Goal: Obtain resource: Obtain resource

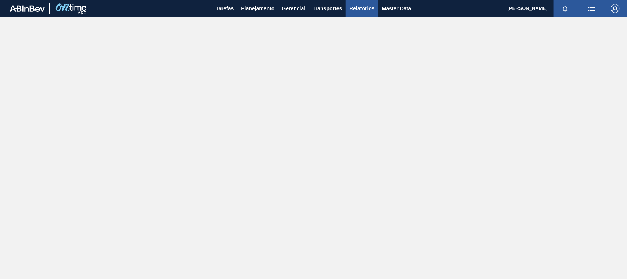
click at [370, 6] on span "Relatórios" at bounding box center [361, 8] width 25 height 9
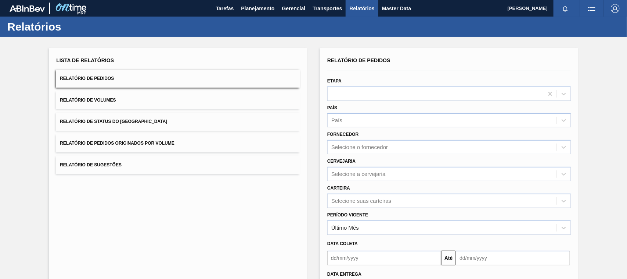
click at [172, 140] on span "Relatório de Pedidos Originados por Volume" at bounding box center [117, 142] width 115 height 5
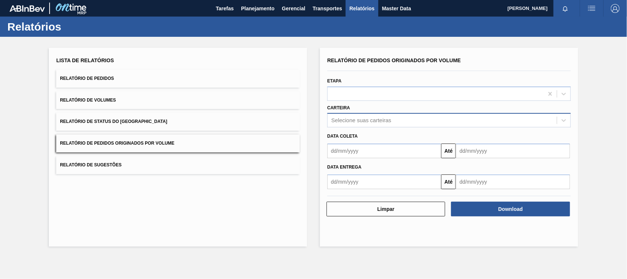
click at [355, 118] on div "Selecione suas carteiras" at bounding box center [361, 120] width 60 height 6
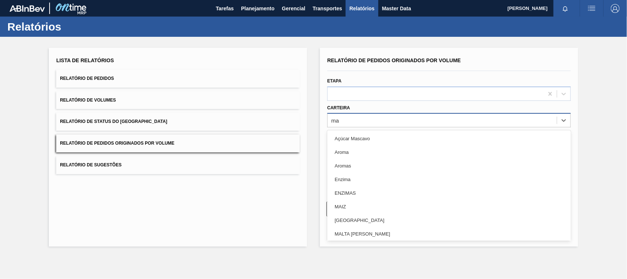
type input "mal"
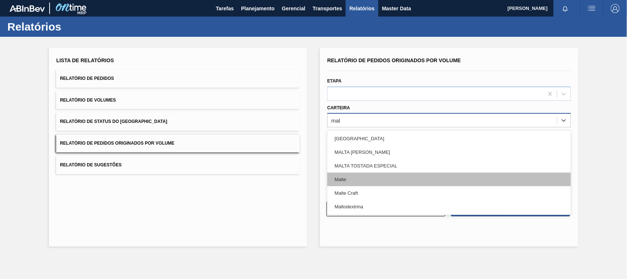
click at [352, 176] on div "Malte" at bounding box center [449, 179] width 244 height 14
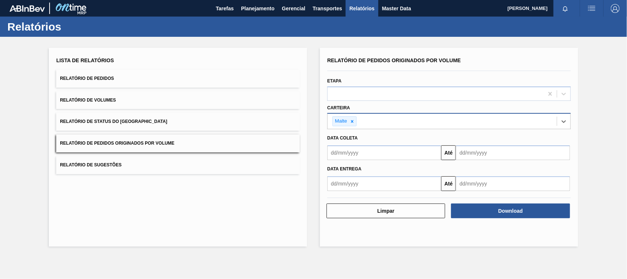
click at [361, 153] on input "text" at bounding box center [384, 152] width 114 height 15
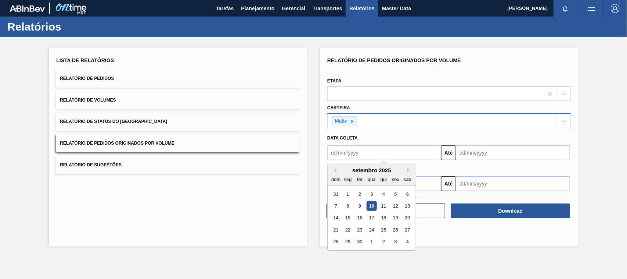
type input "[DATE]"
click at [372, 194] on div "1" at bounding box center [372, 194] width 10 height 10
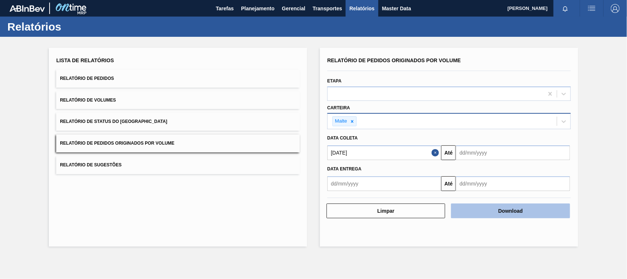
click at [491, 208] on button "Download" at bounding box center [510, 210] width 119 height 15
click at [352, 119] on icon at bounding box center [352, 121] width 5 height 5
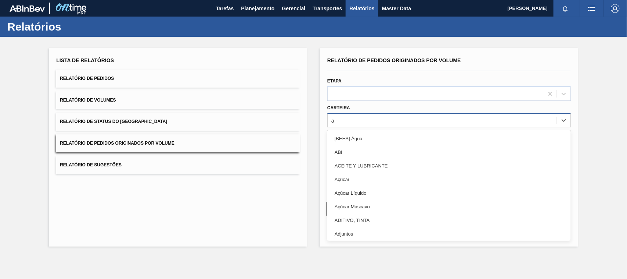
type input "ad"
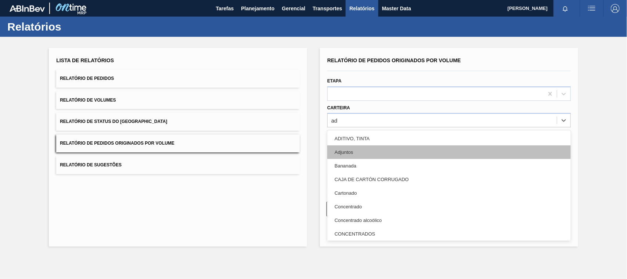
click at [355, 153] on div "Adjuntos" at bounding box center [449, 152] width 244 height 14
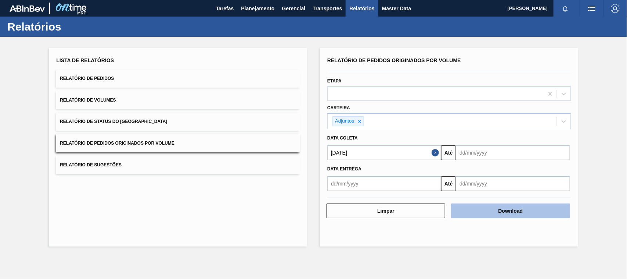
click at [482, 214] on button "Download" at bounding box center [510, 210] width 119 height 15
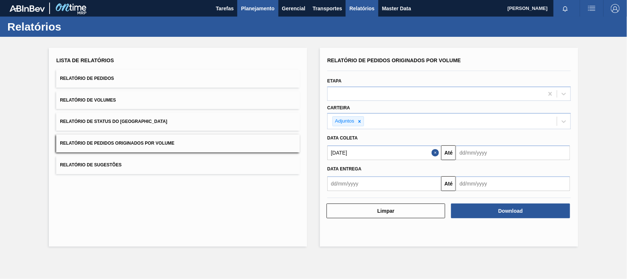
click at [265, 10] on span "Planejamento" at bounding box center [257, 8] width 33 height 9
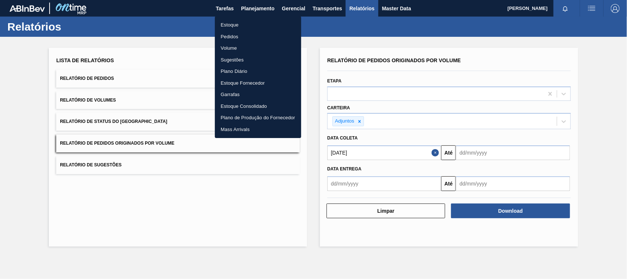
click at [228, 27] on li "Estoque" at bounding box center [258, 25] width 86 height 12
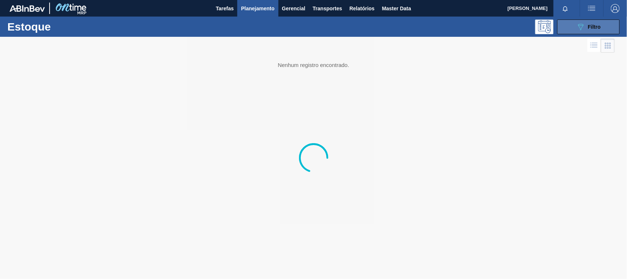
click at [575, 23] on button "089F7B8B-B2A5-4AFE-B5C0-19BA573D28AC Filtro" at bounding box center [588, 26] width 62 height 15
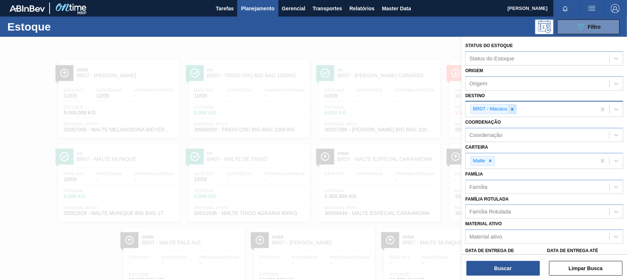
click at [513, 108] on icon at bounding box center [512, 109] width 5 height 5
type input "no"
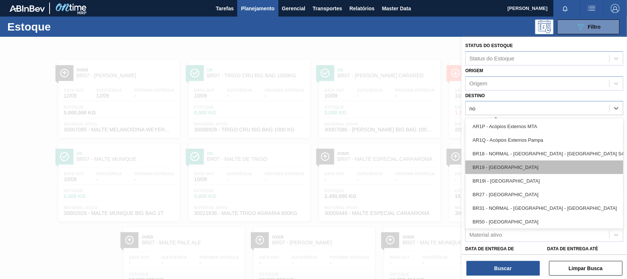
click at [498, 166] on div "BR19 - [GEOGRAPHIC_DATA]" at bounding box center [545, 167] width 158 height 14
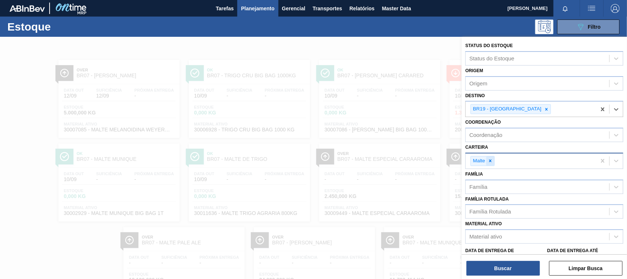
click at [493, 160] on icon at bounding box center [490, 160] width 5 height 5
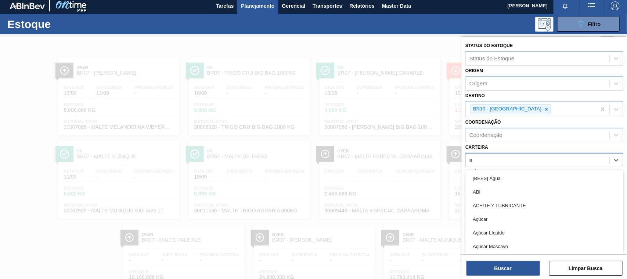
scroll to position [4, 0]
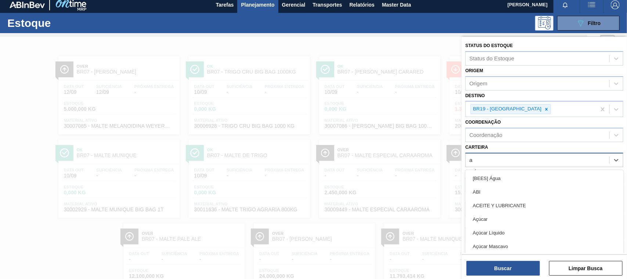
type input "ad"
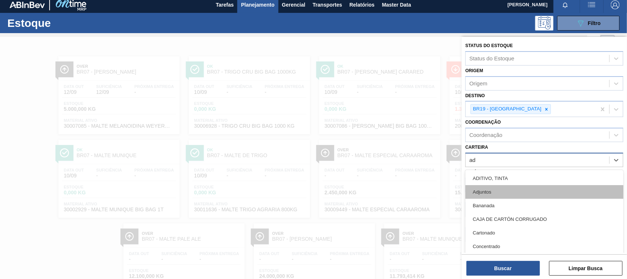
click at [493, 192] on div "Adjuntos" at bounding box center [545, 192] width 158 height 14
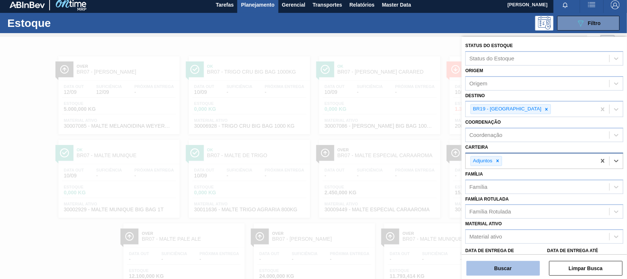
click at [506, 267] on button "Buscar" at bounding box center [503, 268] width 73 height 15
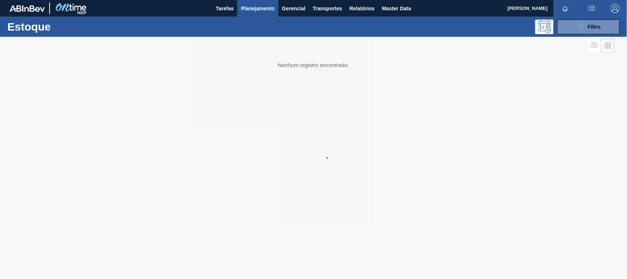
scroll to position [0, 0]
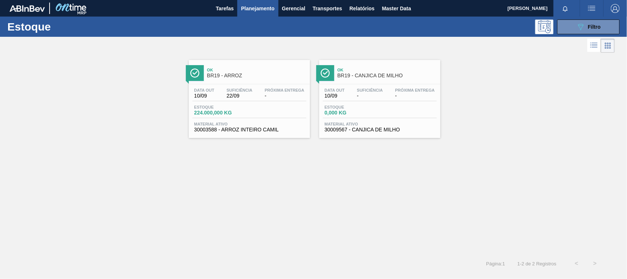
click at [243, 70] on span "Ok" at bounding box center [256, 70] width 99 height 4
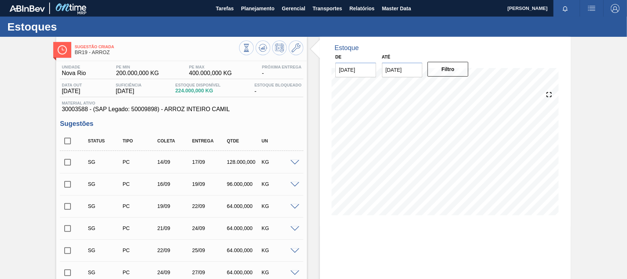
scroll to position [297, 0]
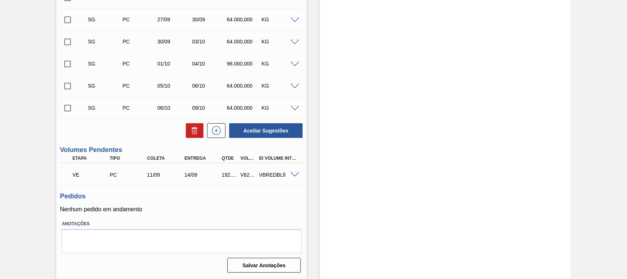
click at [293, 171] on div at bounding box center [296, 174] width 15 height 6
click at [293, 173] on span at bounding box center [295, 175] width 9 height 6
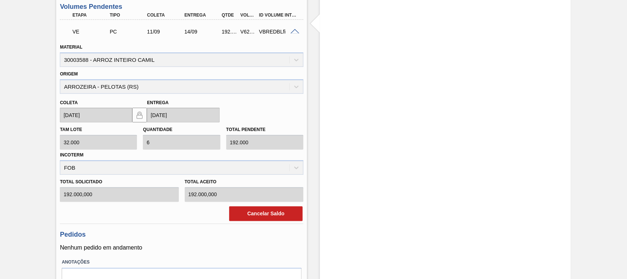
scroll to position [401, 0]
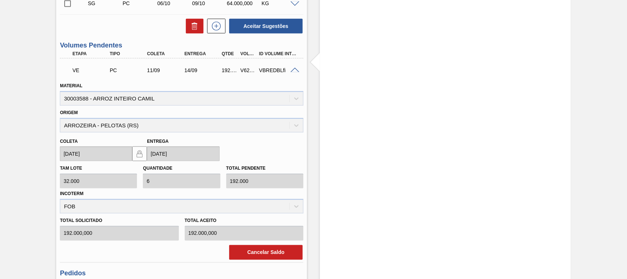
click at [297, 68] on span at bounding box center [295, 71] width 9 height 6
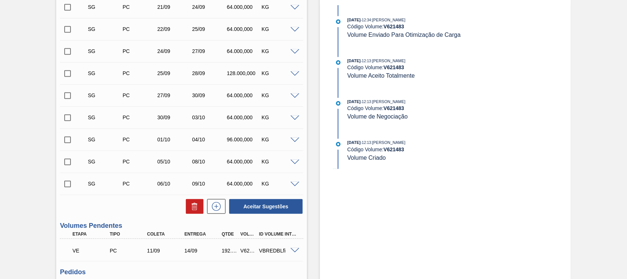
scroll to position [259, 0]
